Goal: Browse casually

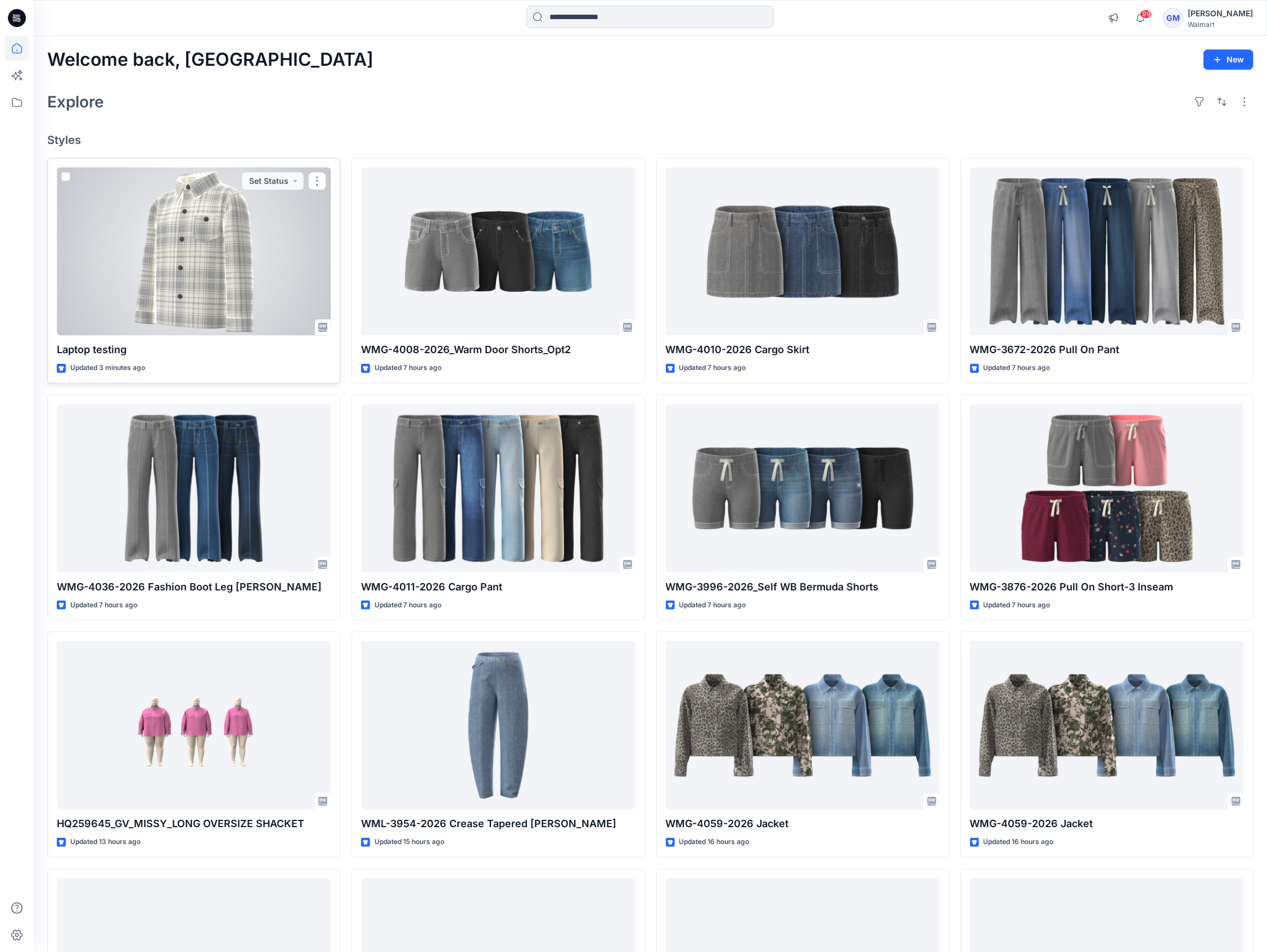
click at [211, 245] on div at bounding box center [193, 251] width 274 height 168
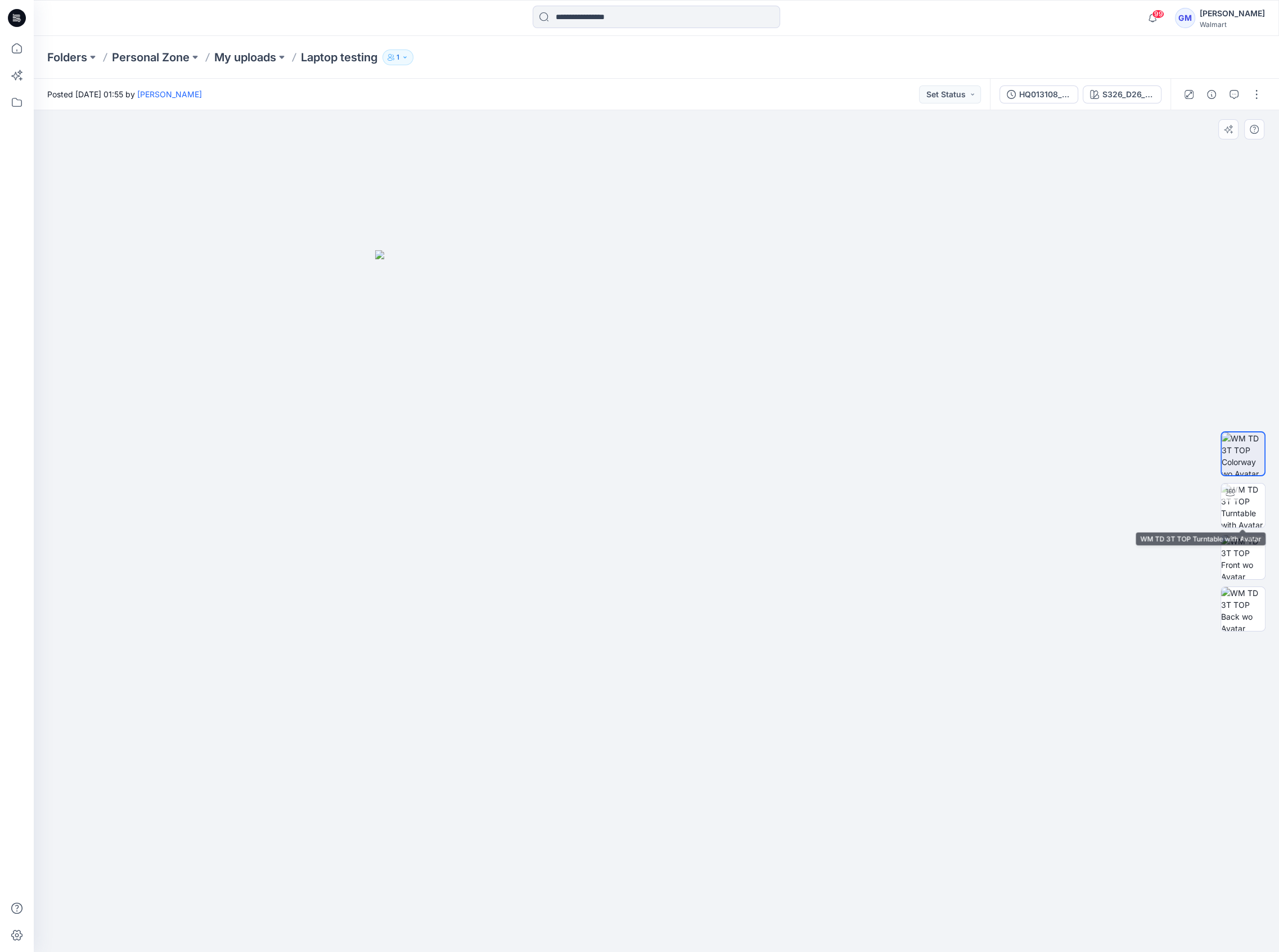
click at [1214, 493] on div at bounding box center [1243, 531] width 72 height 281
click at [1232, 495] on icon at bounding box center [1229, 492] width 9 height 7
drag, startPoint x: 659, startPoint y: 938, endPoint x: 1516, endPoint y: 894, distance: 858.1
click at [1279, 894] on html "99 Notifications Your style Laptop testing is ready 1 minutes ago [PERSON_NAME]…" at bounding box center [640, 476] width 1279 height 952
click at [18, 47] on icon at bounding box center [17, 48] width 25 height 25
